Goal: Task Accomplishment & Management: Manage account settings

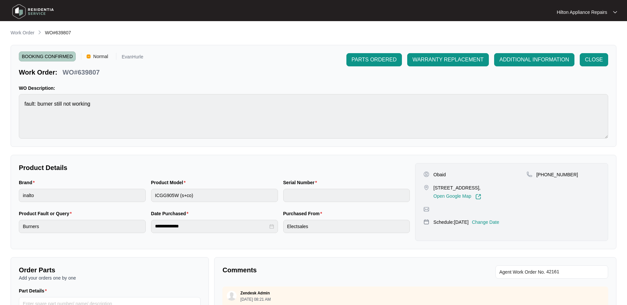
click at [24, 32] on p "Work Order" at bounding box center [23, 32] width 24 height 7
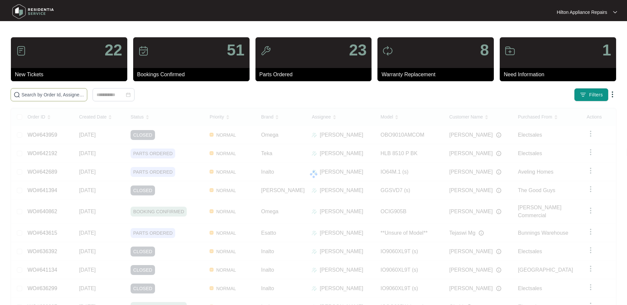
click at [28, 96] on input "text" at bounding box center [52, 94] width 63 height 7
paste input "WO#642192"
type input "WO#642192"
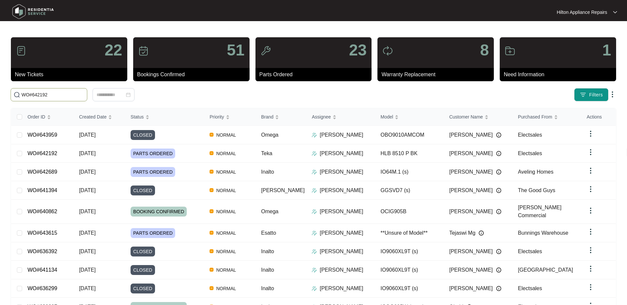
drag, startPoint x: 56, startPoint y: 96, endPoint x: -13, endPoint y: 95, distance: 69.0
click at [0, 95] on html "Hilton Appliance Repairs Hilton App... 22 New Tickets 51 Bookings Confirmed 23 …" at bounding box center [313, 174] width 627 height 348
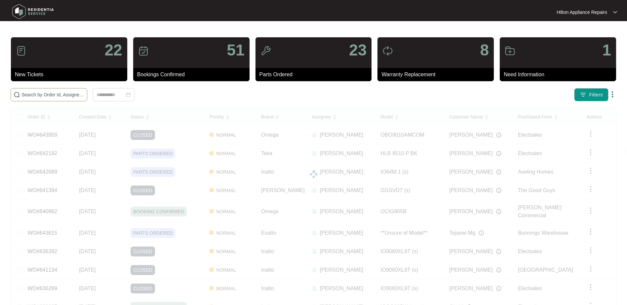
paste input "WO#642192"
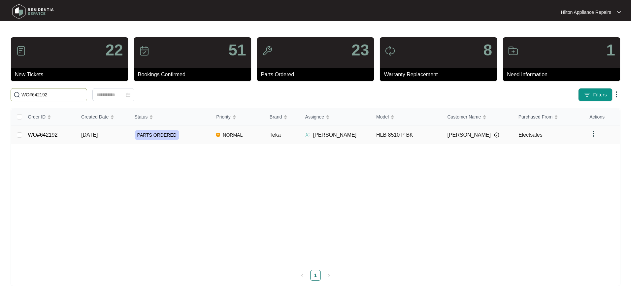
type input "WO#642192"
click at [94, 133] on span "[DATE]" at bounding box center [89, 135] width 17 height 6
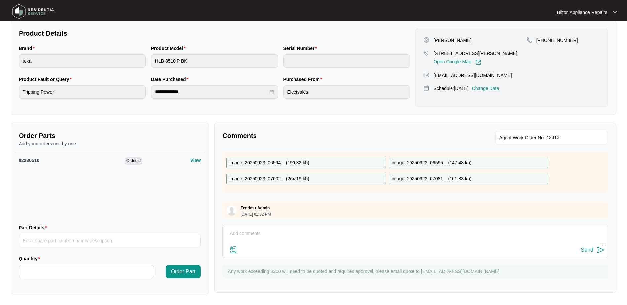
scroll to position [146, 0]
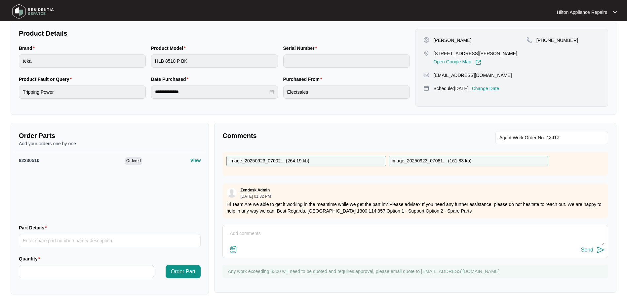
click at [235, 233] on textarea at bounding box center [415, 237] width 378 height 17
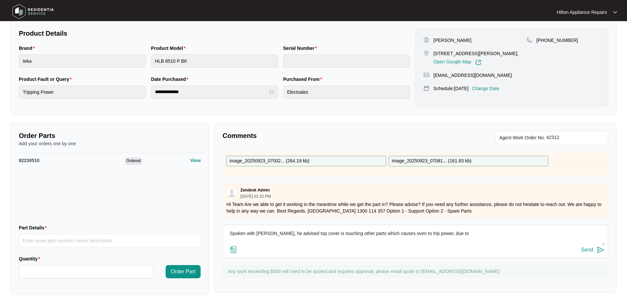
click at [449, 231] on textarea "Spoken with [PERSON_NAME], he advised top cover is touching other parts which c…" at bounding box center [415, 237] width 378 height 17
click at [541, 235] on textarea "Spoken with [PERSON_NAME], he advised top cover is touching other parts which c…" at bounding box center [415, 237] width 378 height 17
click at [318, 233] on textarea "Spoken with [PERSON_NAME], he advised top cover is touching other parts which c…" at bounding box center [415, 237] width 378 height 17
drag, startPoint x: 328, startPoint y: 234, endPoint x: 318, endPoint y: 233, distance: 9.6
click at [318, 233] on textarea "Spoken with [PERSON_NAME], he advised top cover is bent and touching other part…" at bounding box center [415, 237] width 378 height 17
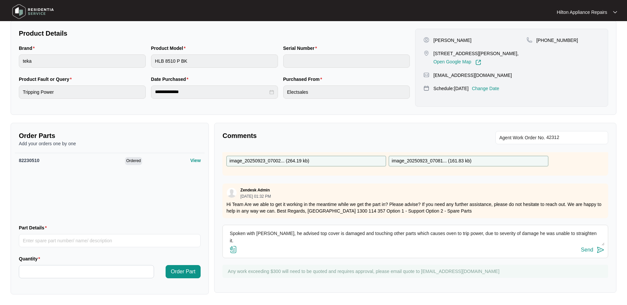
click at [577, 233] on textarea "Spoken with [PERSON_NAME], he advised top cover is damaged and touching other p…" at bounding box center [415, 237] width 378 height 17
drag, startPoint x: 578, startPoint y: 234, endPoint x: 572, endPoint y: 234, distance: 5.6
click at [572, 234] on textarea "Spoken with [PERSON_NAME], he advised top cover is damaged and touching other p…" at bounding box center [415, 237] width 378 height 17
click at [578, 234] on textarea "Spoken with [PERSON_NAME], he advised top cover is damaged and touching other p…" at bounding box center [415, 237] width 378 height 17
drag, startPoint x: 582, startPoint y: 230, endPoint x: 143, endPoint y: 227, distance: 438.9
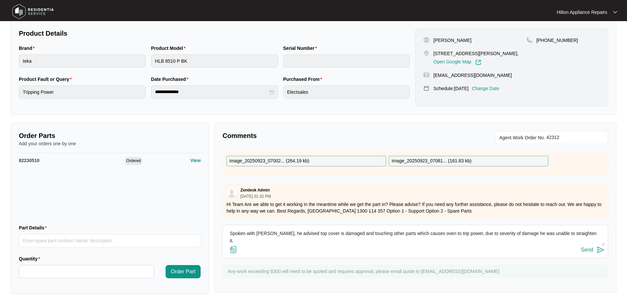
click at [143, 227] on div "Order Parts Add your orders one by one 82230510 Ordered View Part Details Quant…" at bounding box center [313, 209] width 611 height 172
type textarea "Spoken with [PERSON_NAME], he advised top cover is damaged and touching other p…"
click at [587, 250] on div "Send" at bounding box center [587, 250] width 12 height 6
